Goal: Information Seeking & Learning: Learn about a topic

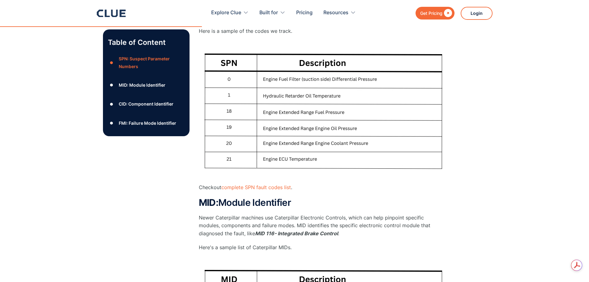
scroll to position [309, 0]
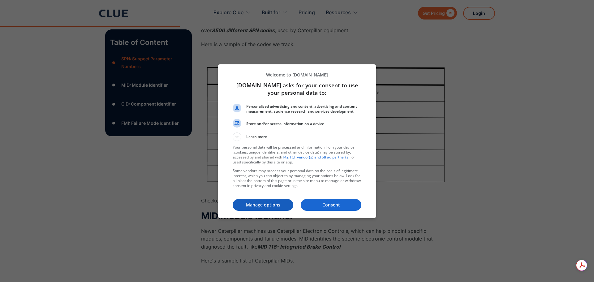
click at [279, 205] on p "Manage options" at bounding box center [263, 205] width 61 height 6
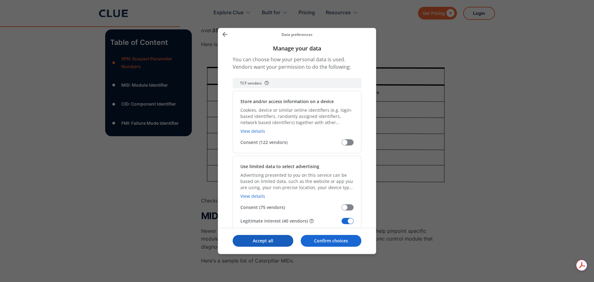
click at [260, 238] on p "Accept all" at bounding box center [263, 240] width 61 height 6
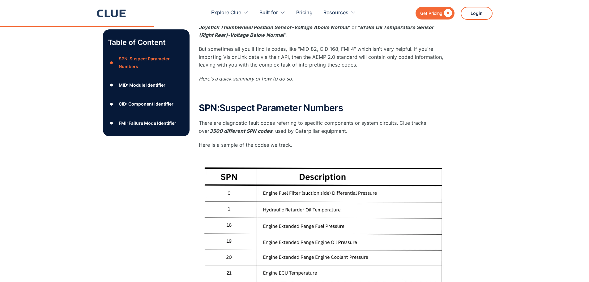
scroll to position [155, 0]
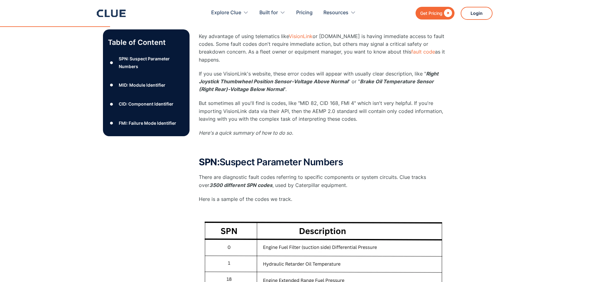
click at [143, 60] on div "SPN: Suspect Parameter Numbers" at bounding box center [152, 62] width 66 height 15
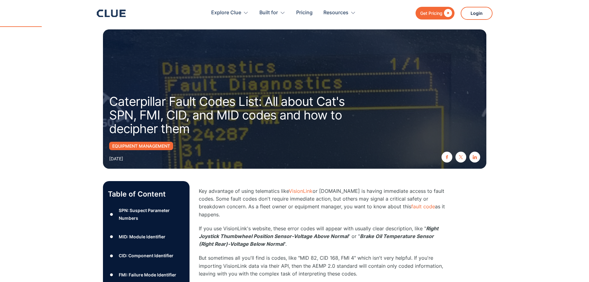
click at [151, 144] on div "Equipment Management" at bounding box center [141, 146] width 64 height 8
